Goal: Task Accomplishment & Management: Manage account settings

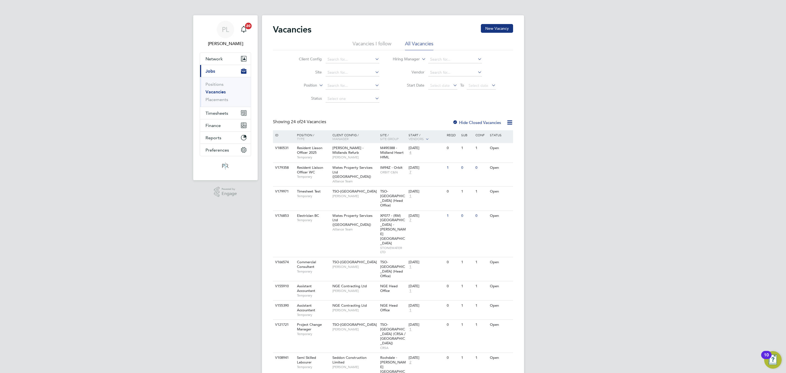
click at [351, 55] on li "Client Config" at bounding box center [334, 59] width 103 height 13
click at [345, 58] on input at bounding box center [352, 60] width 54 height 8
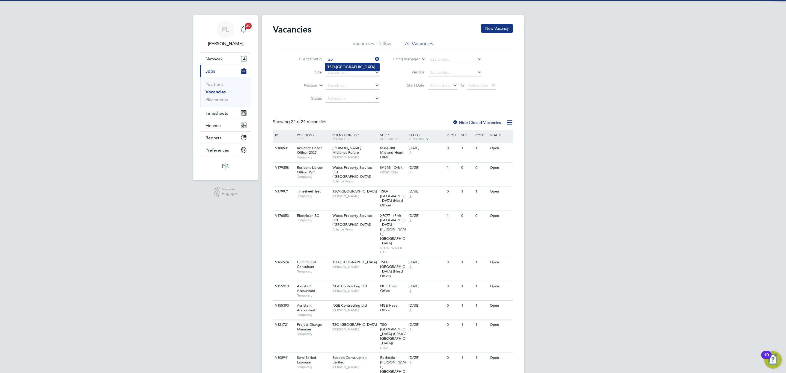
type input "tso"
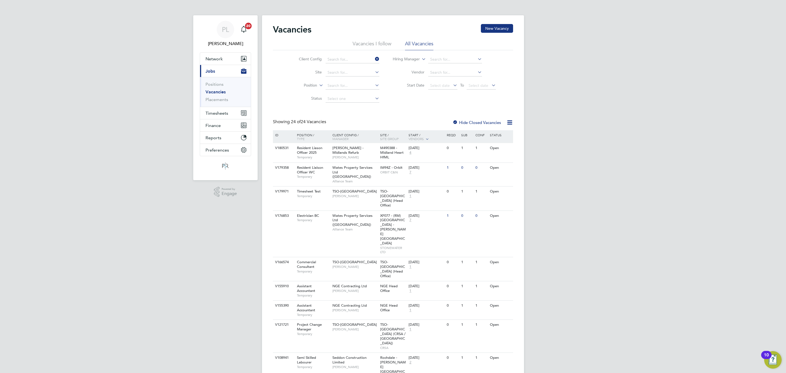
click at [343, 58] on input at bounding box center [352, 60] width 54 height 8
type input "TSO-[GEOGRAPHIC_DATA]"
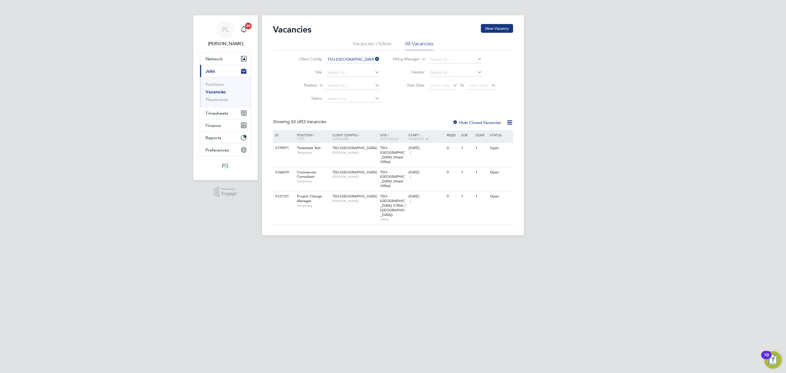
click at [511, 122] on icon at bounding box center [509, 122] width 7 height 7
click at [412, 113] on div "Vacancies New Vacancy Vacancies I follow All Vacancies Client Config TSO-[GEOGR…" at bounding box center [393, 124] width 240 height 200
click at [211, 112] on span "Timesheets" at bounding box center [216, 112] width 23 height 5
click at [216, 97] on link "Timesheets" at bounding box center [216, 96] width 23 height 5
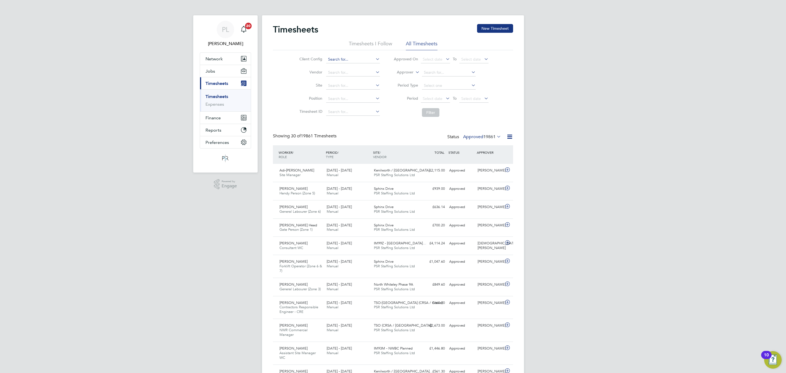
click at [337, 57] on input at bounding box center [353, 60] width 54 height 8
type input "TSO-[GEOGRAPHIC_DATA]"
drag, startPoint x: 429, startPoint y: 112, endPoint x: 394, endPoint y: 117, distance: 35.3
click at [394, 117] on li "Filter" at bounding box center [441, 112] width 109 height 14
click at [428, 113] on button "Filter" at bounding box center [430, 112] width 17 height 9
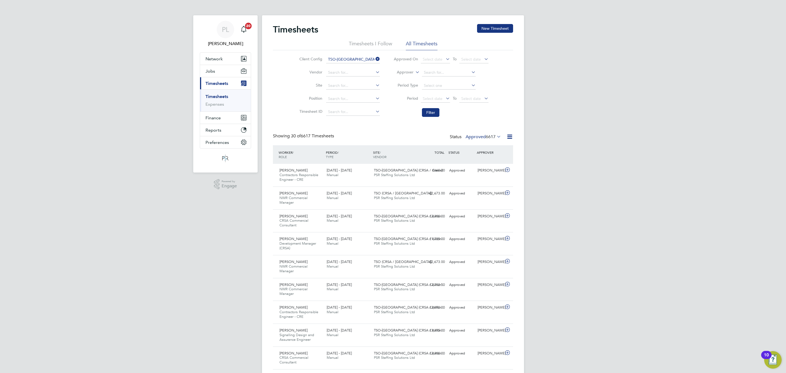
click at [486, 135] on span "6617" at bounding box center [491, 136] width 10 height 5
click at [470, 153] on li "Saved" at bounding box center [475, 155] width 25 height 8
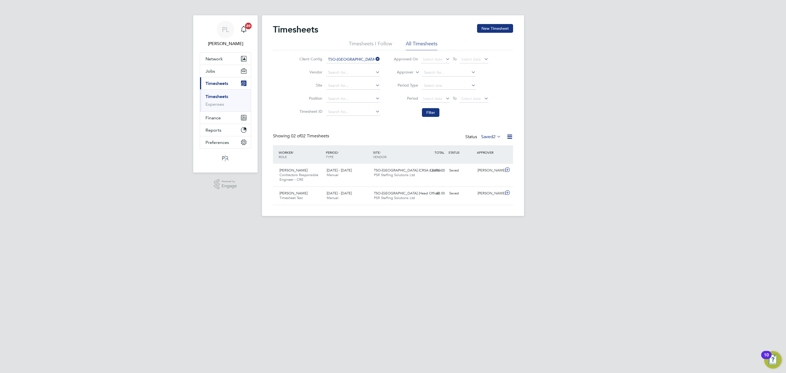
click at [477, 135] on div "Status Saved 2" at bounding box center [483, 137] width 37 height 8
click at [482, 137] on label "Saved 2" at bounding box center [491, 136] width 20 height 5
click at [478, 162] on li "Submitted" at bounding box center [483, 162] width 25 height 8
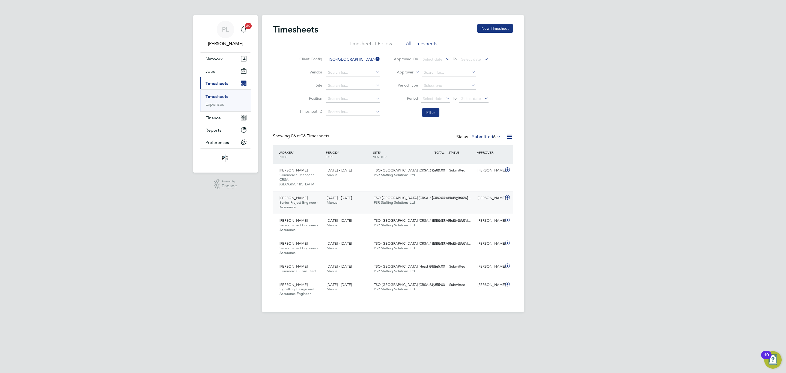
click at [383, 193] on div "TSO-[GEOGRAPHIC_DATA] (CRSA / [GEOGRAPHIC_DATA]… PSR Staffing Solutions Ltd" at bounding box center [395, 200] width 47 height 14
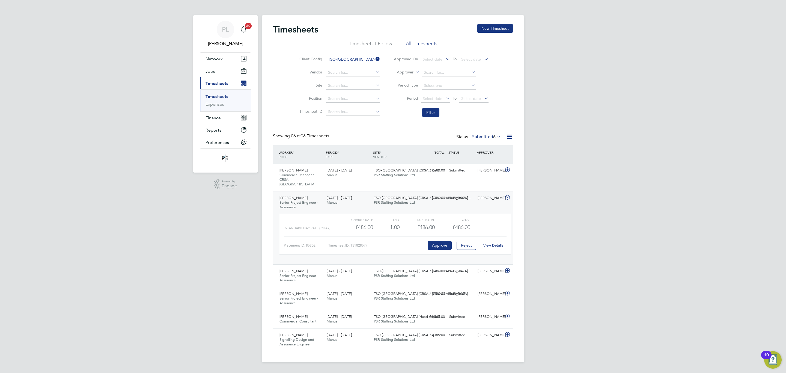
click at [490, 136] on label "Submitted 6" at bounding box center [486, 136] width 29 height 5
click at [480, 168] on li "Approved" at bounding box center [479, 170] width 25 height 8
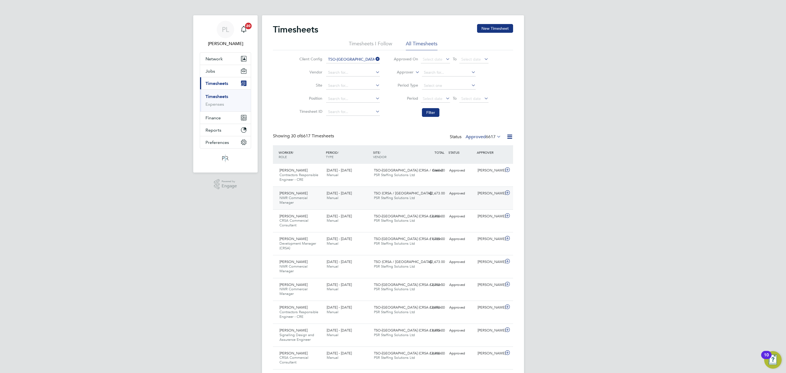
scroll to position [18, 47]
